Goal: Task Accomplishment & Management: Manage account settings

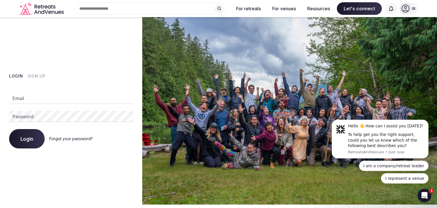
type input "**********"
click at [31, 138] on span "Login" at bounding box center [26, 139] width 13 height 6
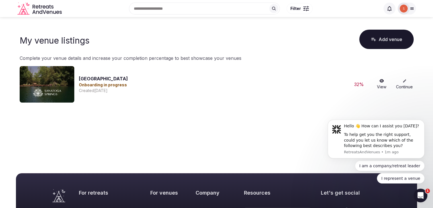
click at [108, 80] on link "[GEOGRAPHIC_DATA]" at bounding box center [103, 79] width 49 height 6
click at [381, 84] on link "View" at bounding box center [381, 84] width 18 height 11
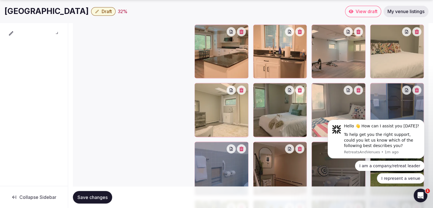
scroll to position [779, 0]
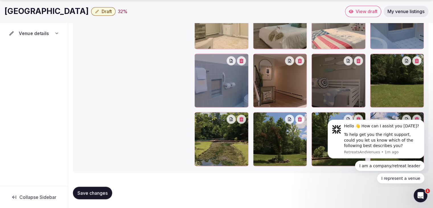
click at [56, 34] on icon at bounding box center [57, 33] width 5 height 5
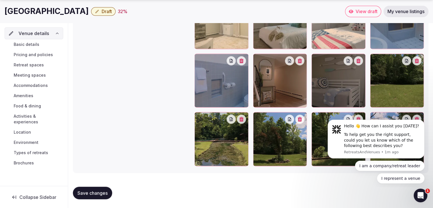
click at [28, 160] on span "Brochures" at bounding box center [24, 163] width 20 height 6
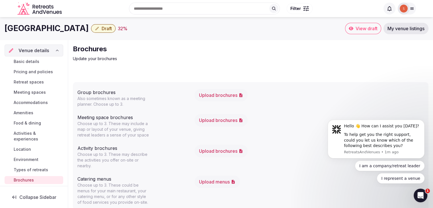
scroll to position [12, 0]
